Goal: Navigation & Orientation: Find specific page/section

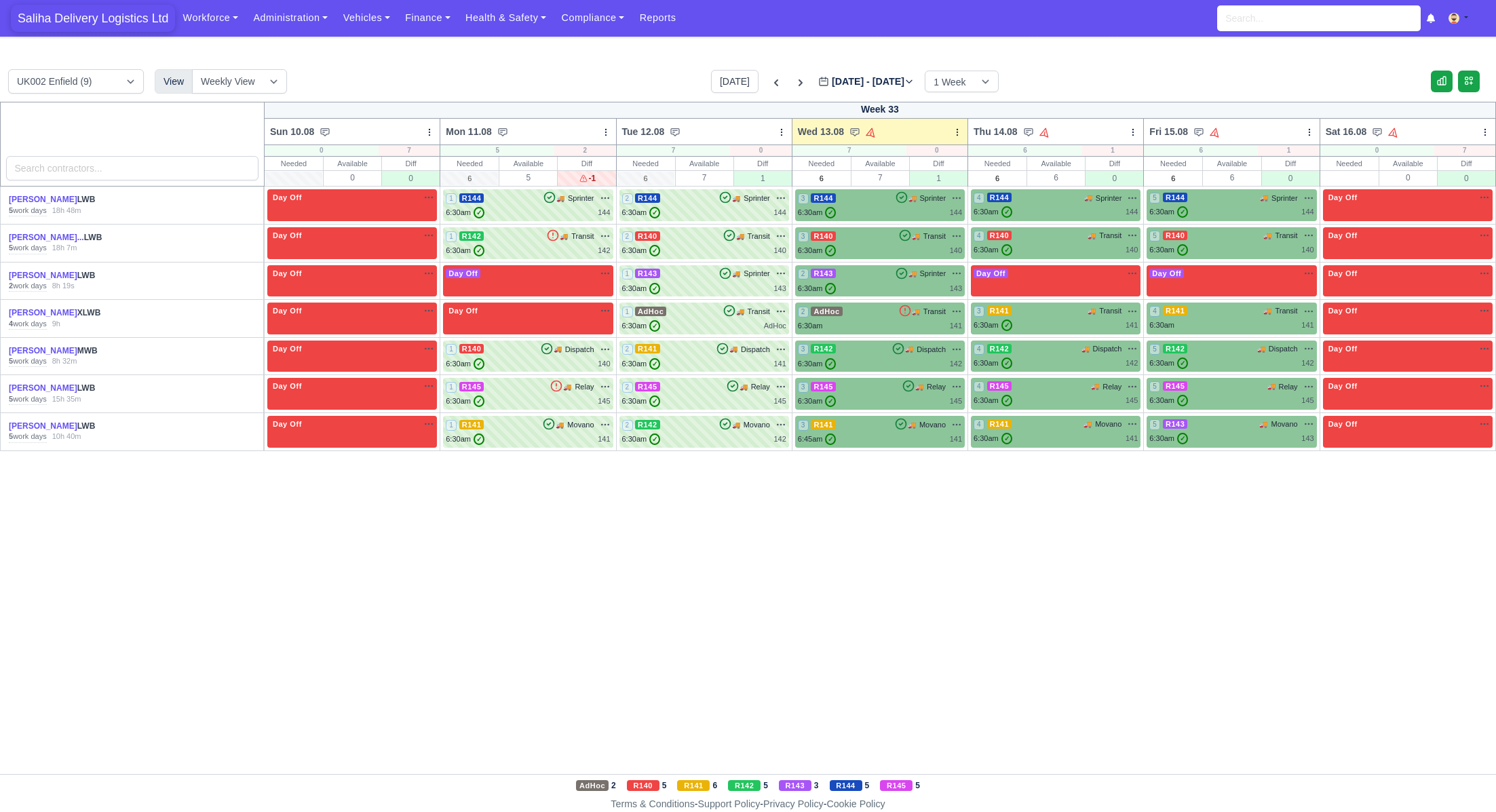
click at [123, 23] on span "Saliha Delivery Logistics Ltd" at bounding box center [93, 19] width 164 height 27
